Goal: Find specific page/section: Find specific page/section

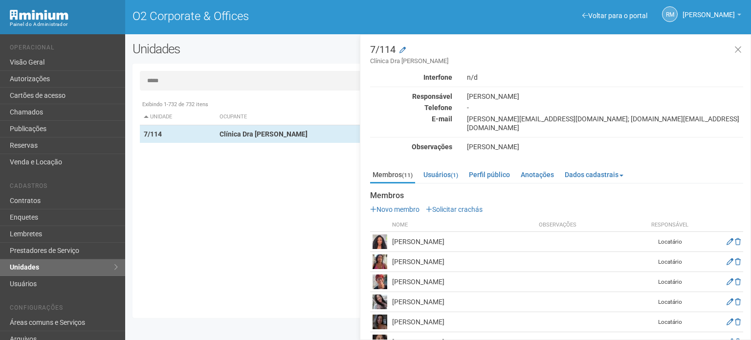
click at [258, 77] on input "*****" at bounding box center [438, 81] width 597 height 20
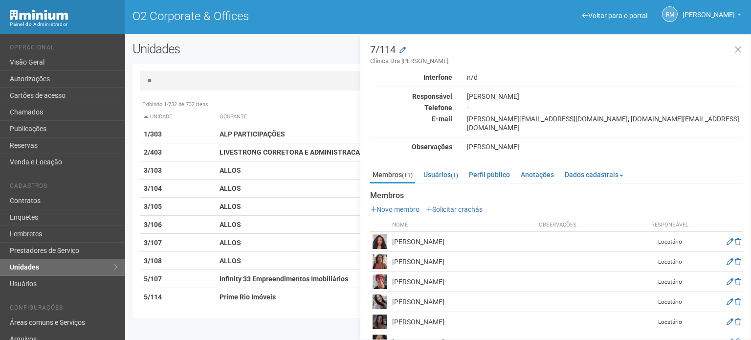
type input "*"
type input "******"
click at [739, 48] on icon at bounding box center [738, 50] width 7 height 10
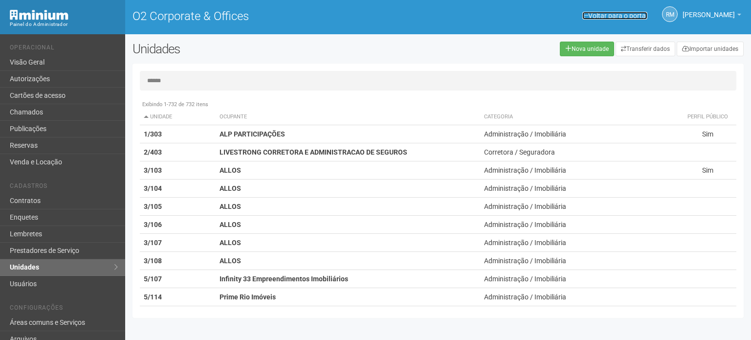
click at [618, 19] on link "Voltar para o portal" at bounding box center [615, 16] width 65 height 8
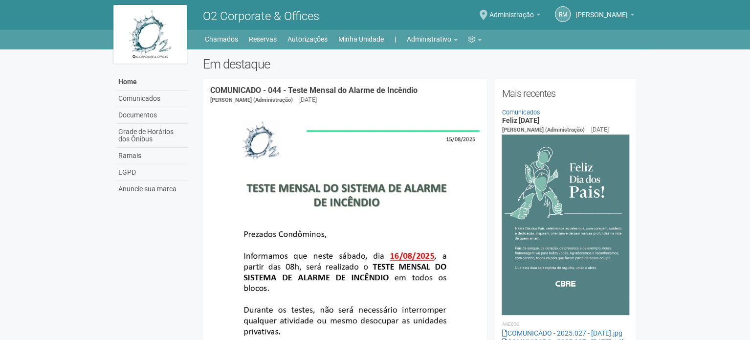
click at [536, 16] on link "Administração" at bounding box center [515, 16] width 51 height 8
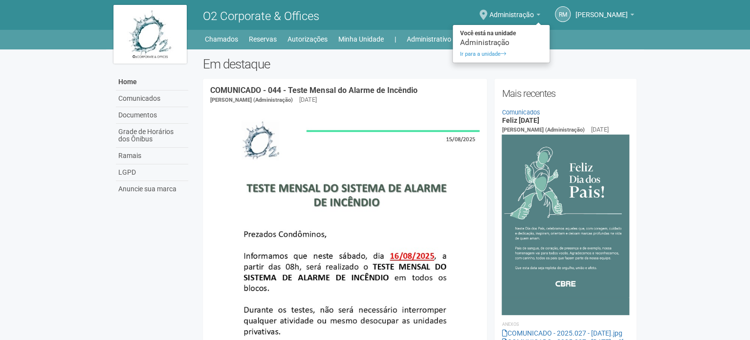
click at [563, 29] on div "RM Rogério Machado Rogério Machado o2@cbre.com Meu perfil Alterar senha Sair" at bounding box center [587, 15] width 94 height 28
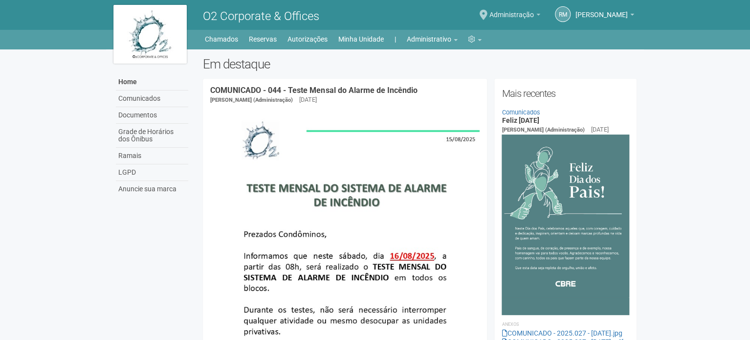
click at [533, 13] on link "Administração" at bounding box center [515, 16] width 51 height 8
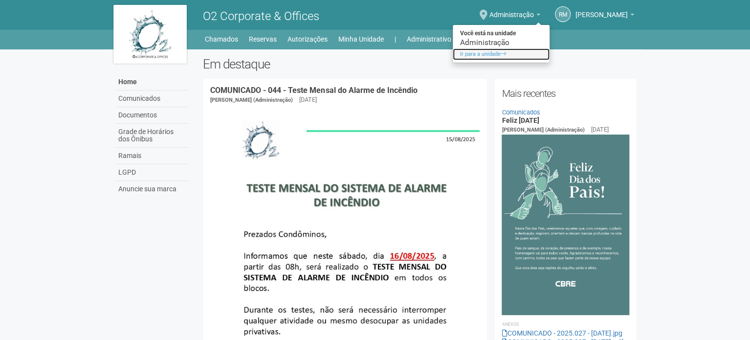
click at [471, 51] on link "Ir para a unidade" at bounding box center [501, 54] width 97 height 12
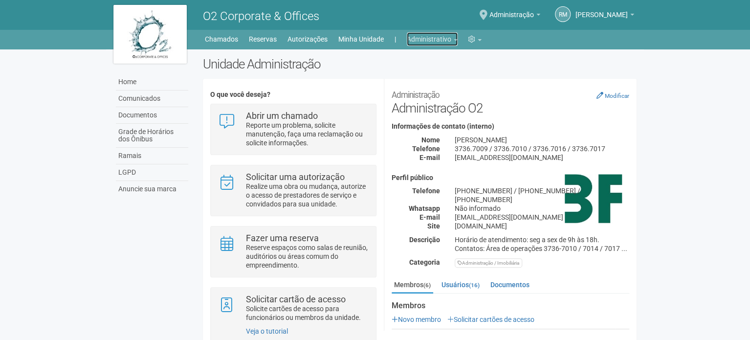
click at [454, 39] on link "Administrativo" at bounding box center [432, 39] width 51 height 14
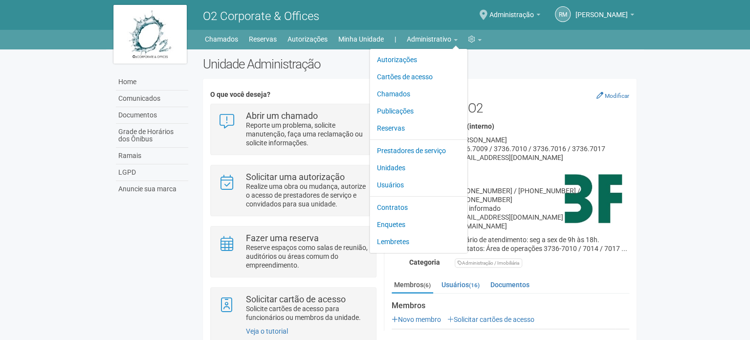
click at [444, 19] on div "RM Rogério Machado Rogério Machado o2@cbre.com Meu perfil Alterar senha Sair Ad…" at bounding box center [532, 14] width 214 height 27
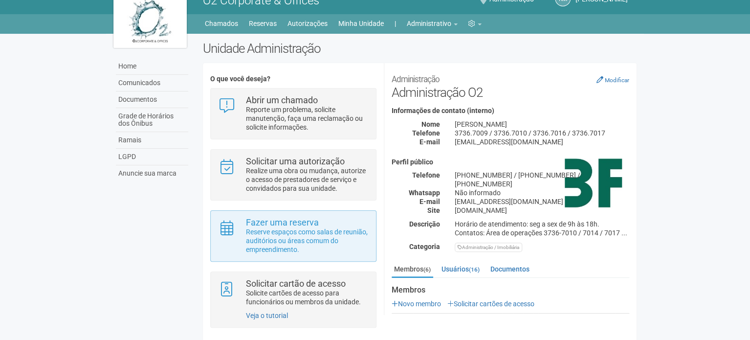
scroll to position [24, 0]
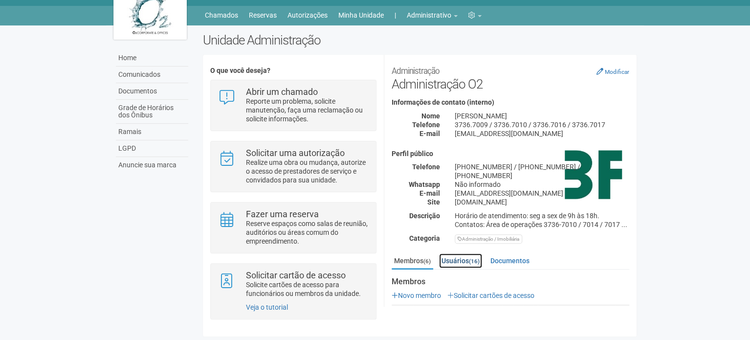
click at [453, 253] on link "Usuários (16)" at bounding box center [460, 260] width 43 height 15
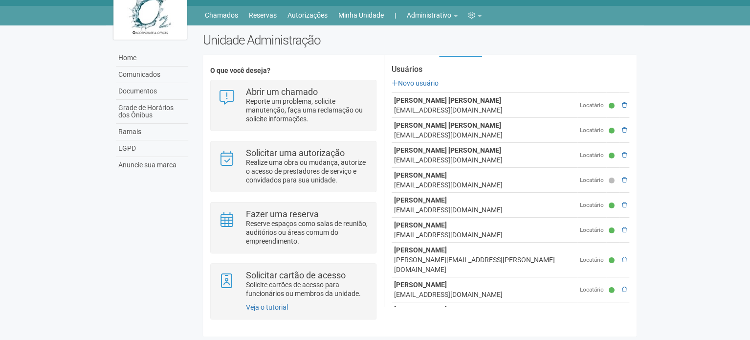
scroll to position [196, 0]
